Goal: Navigation & Orientation: Understand site structure

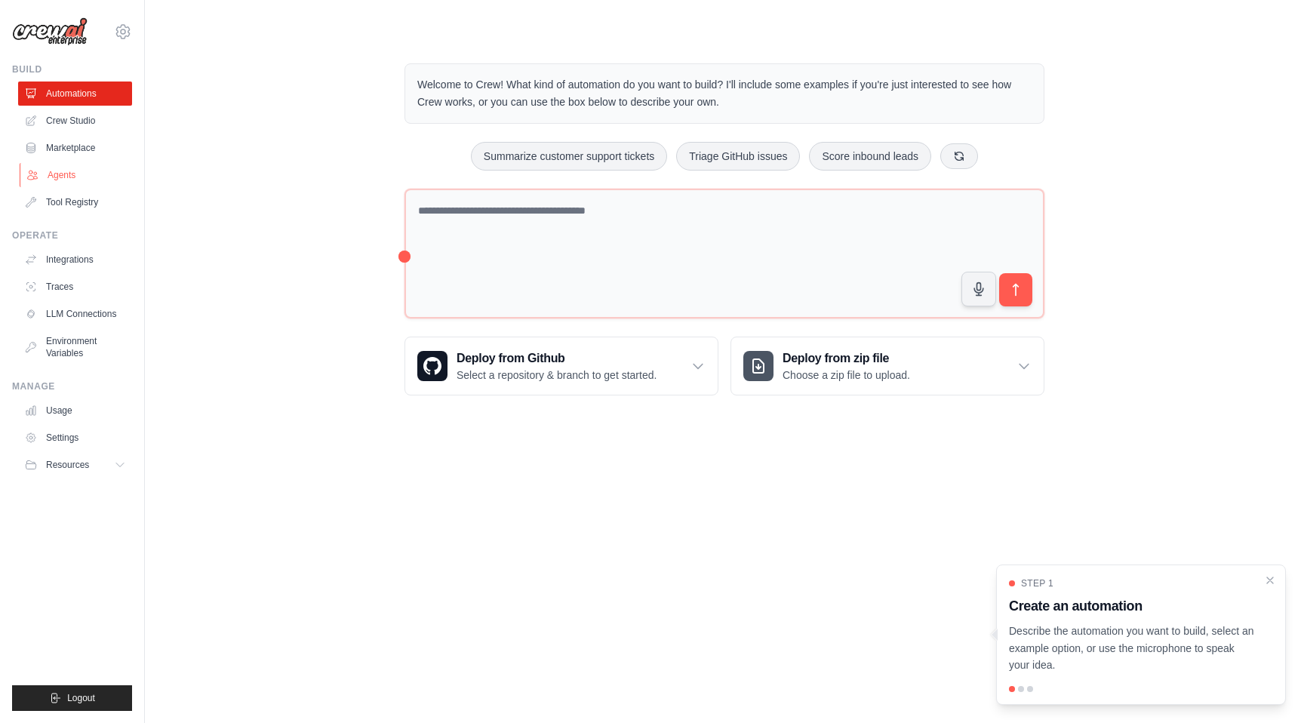
click at [91, 166] on link "Agents" at bounding box center [77, 175] width 114 height 24
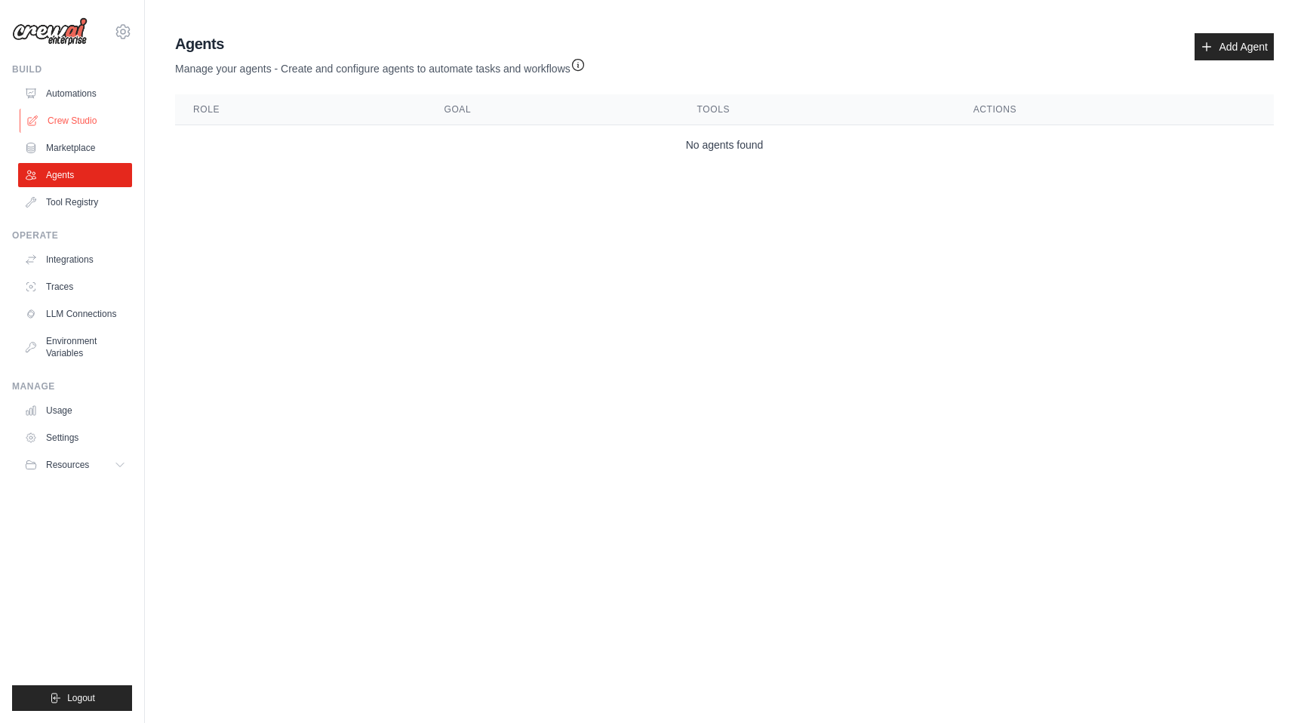
click at [63, 117] on link "Crew Studio" at bounding box center [77, 121] width 114 height 24
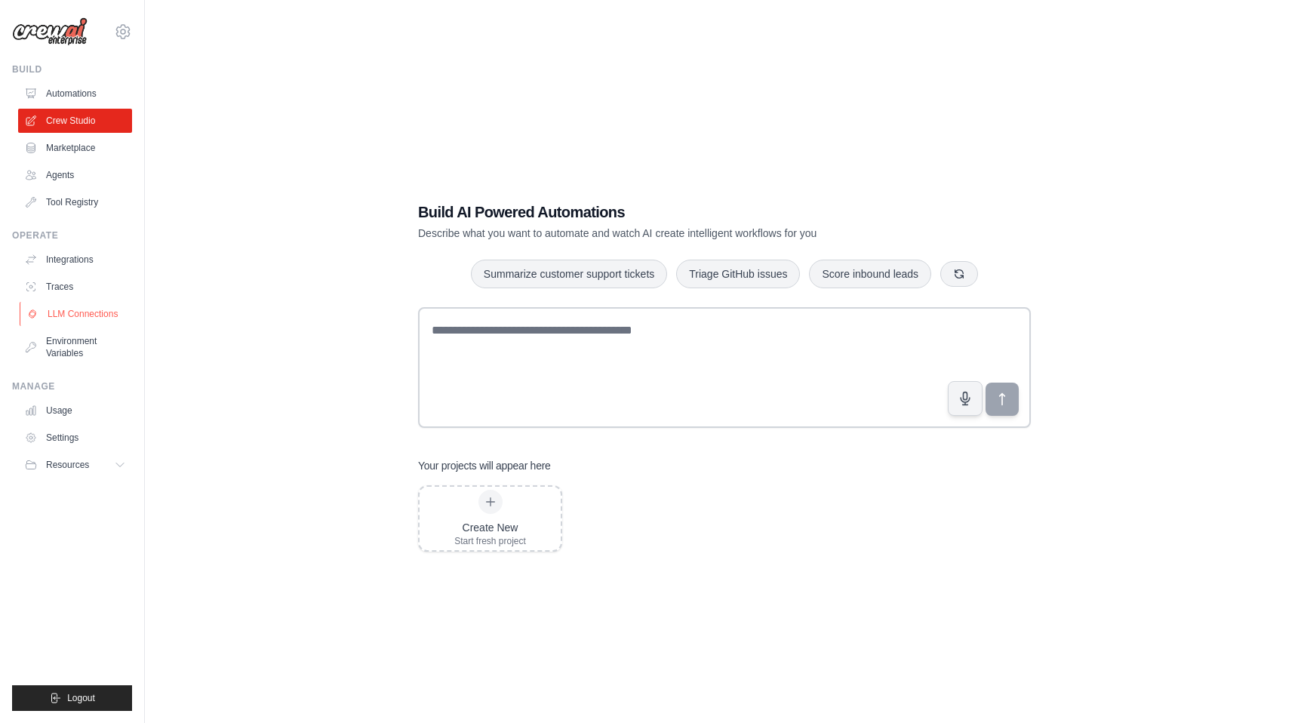
click at [71, 308] on link "LLM Connections" at bounding box center [77, 314] width 114 height 24
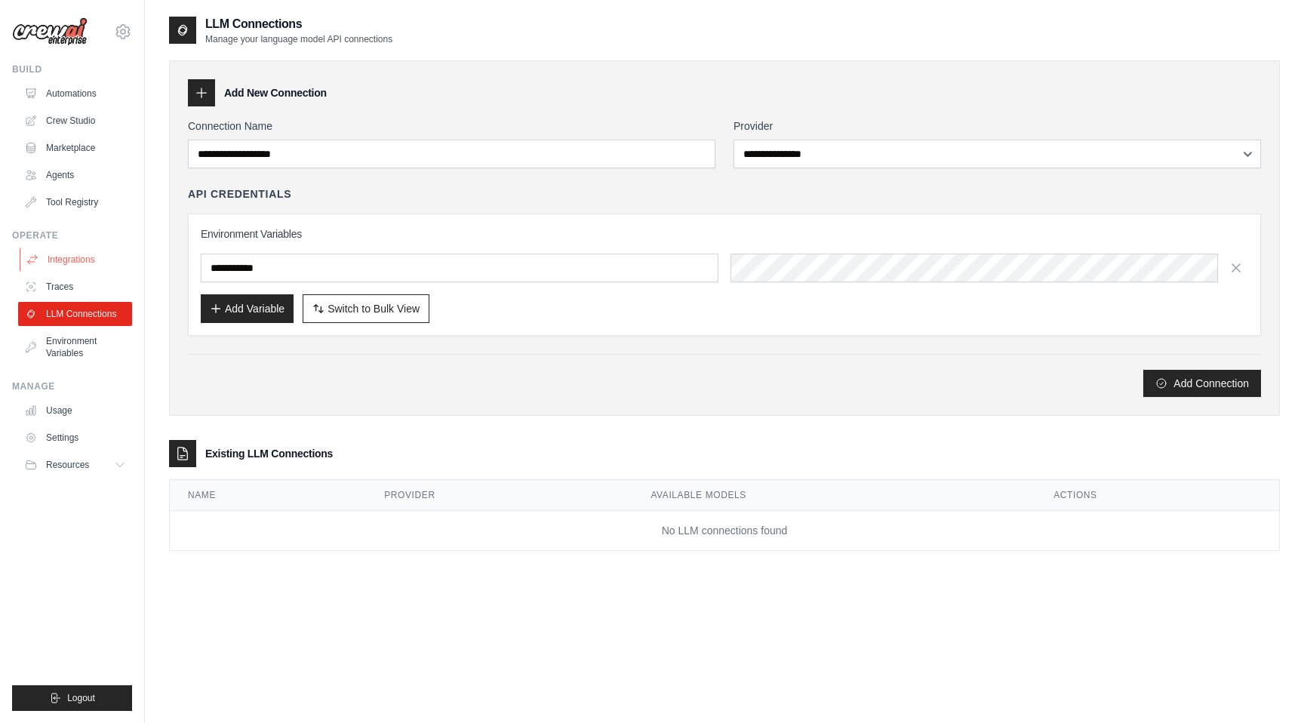
click at [88, 262] on link "Integrations" at bounding box center [77, 259] width 114 height 24
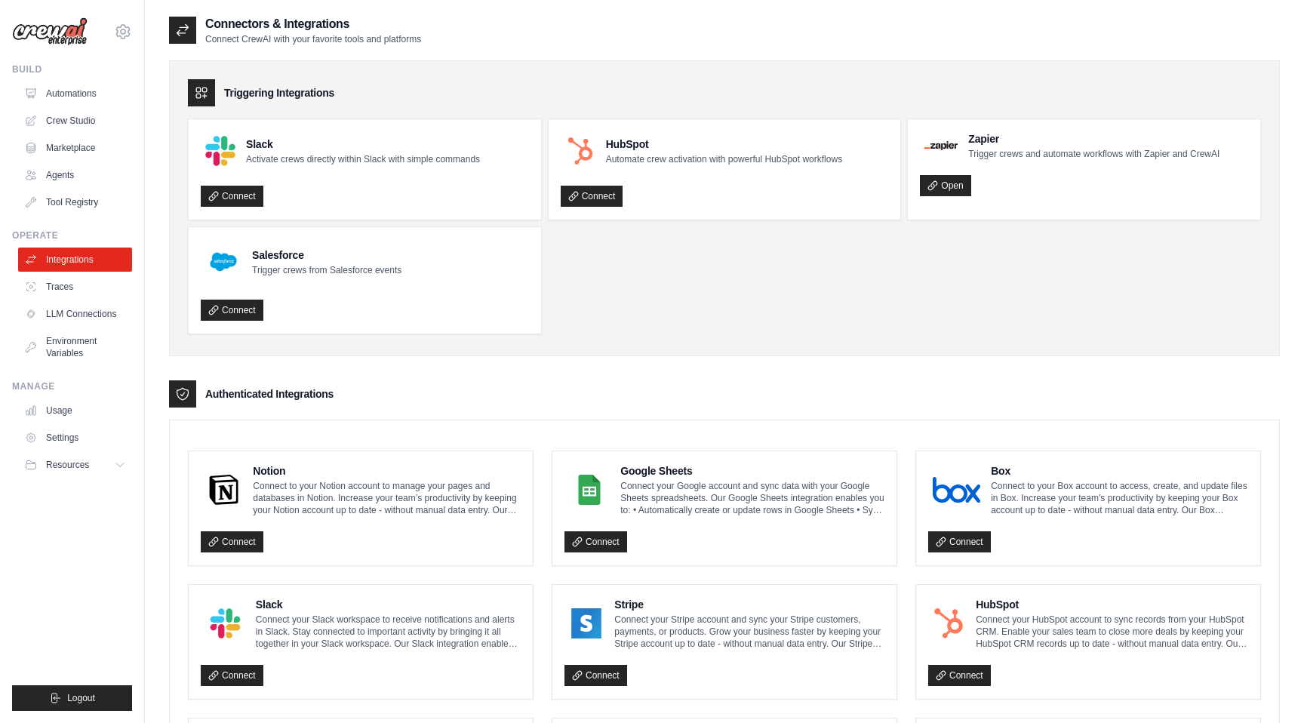
click at [69, 20] on img at bounding box center [49, 31] width 75 height 29
